Goal: Navigation & Orientation: Go to known website

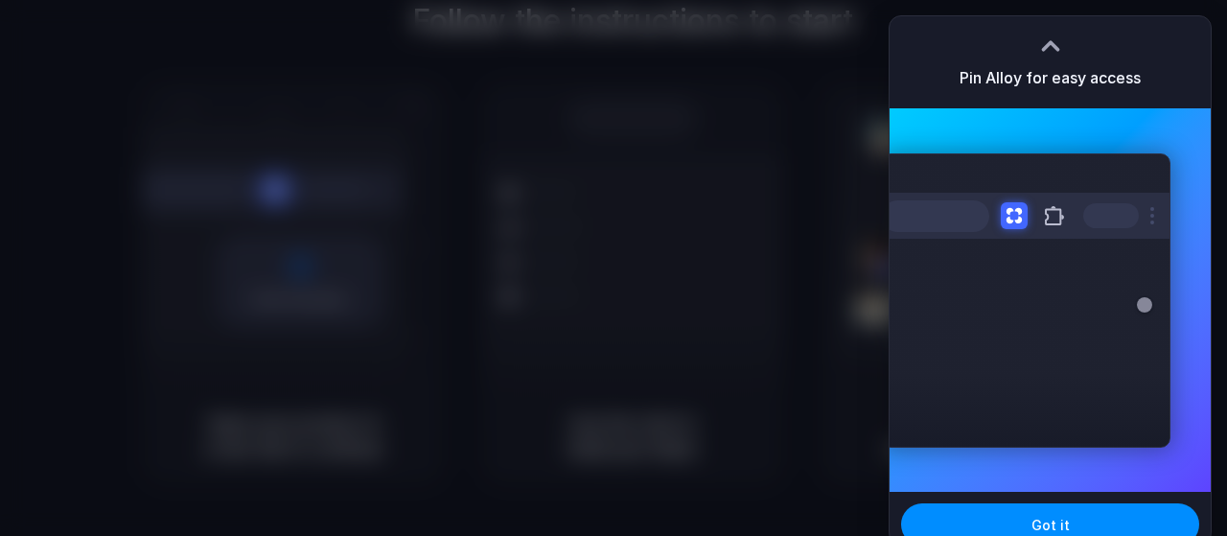
click at [1050, 30] on div "Pin Alloy for easy access" at bounding box center [1050, 62] width 321 height 92
click at [1048, 50] on div at bounding box center [1050, 46] width 29 height 29
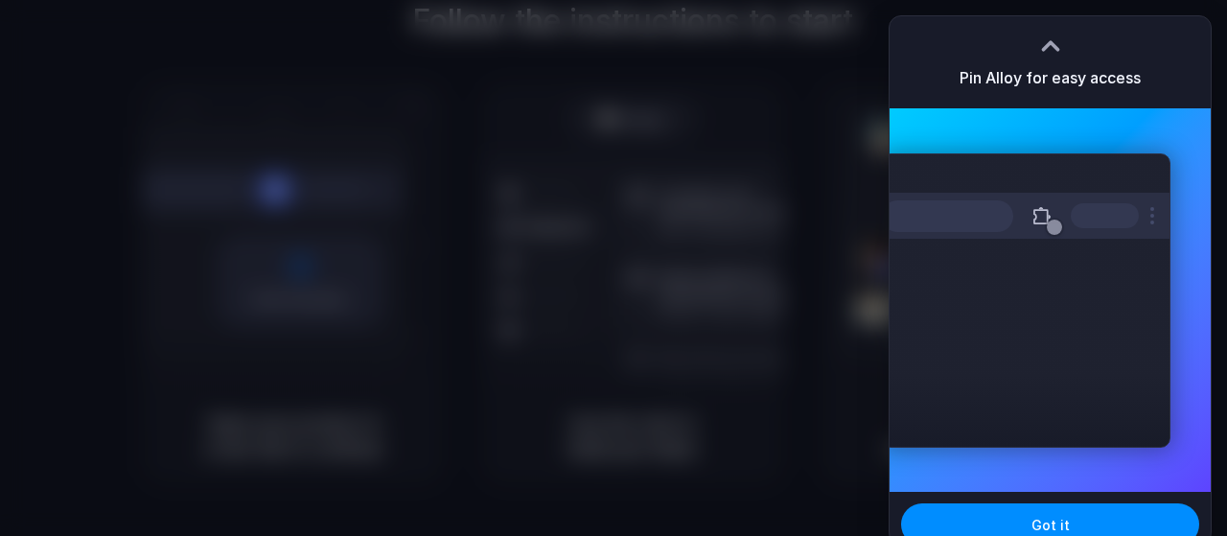
click at [1046, 37] on div at bounding box center [1050, 46] width 29 height 29
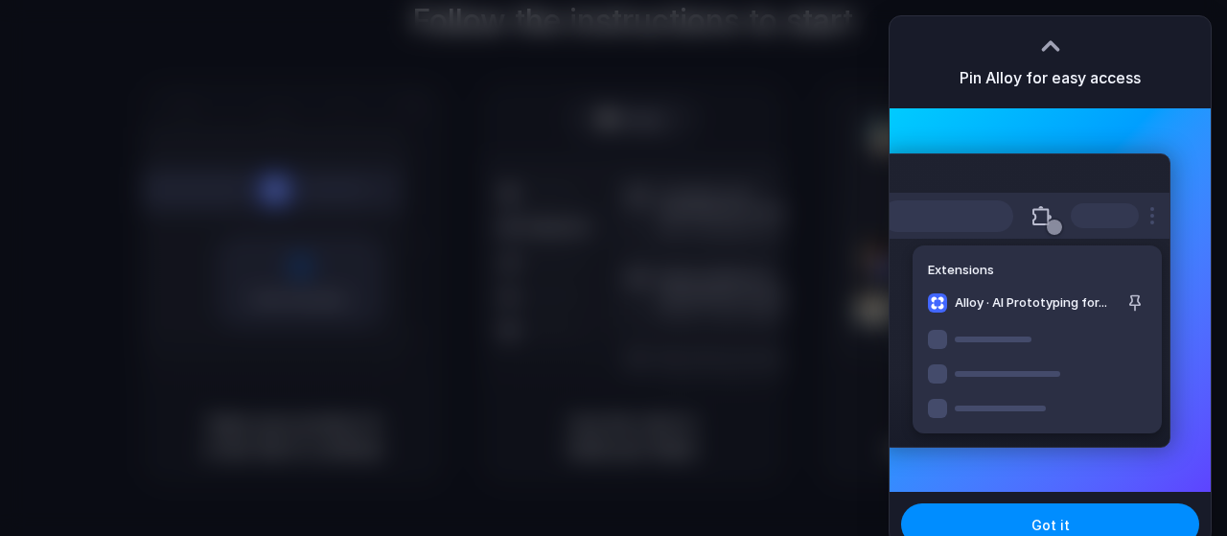
click at [1046, 37] on div at bounding box center [1050, 46] width 29 height 29
click at [1046, 37] on div at bounding box center [1050, 39] width 29 height 29
